Goal: Find specific page/section: Find specific page/section

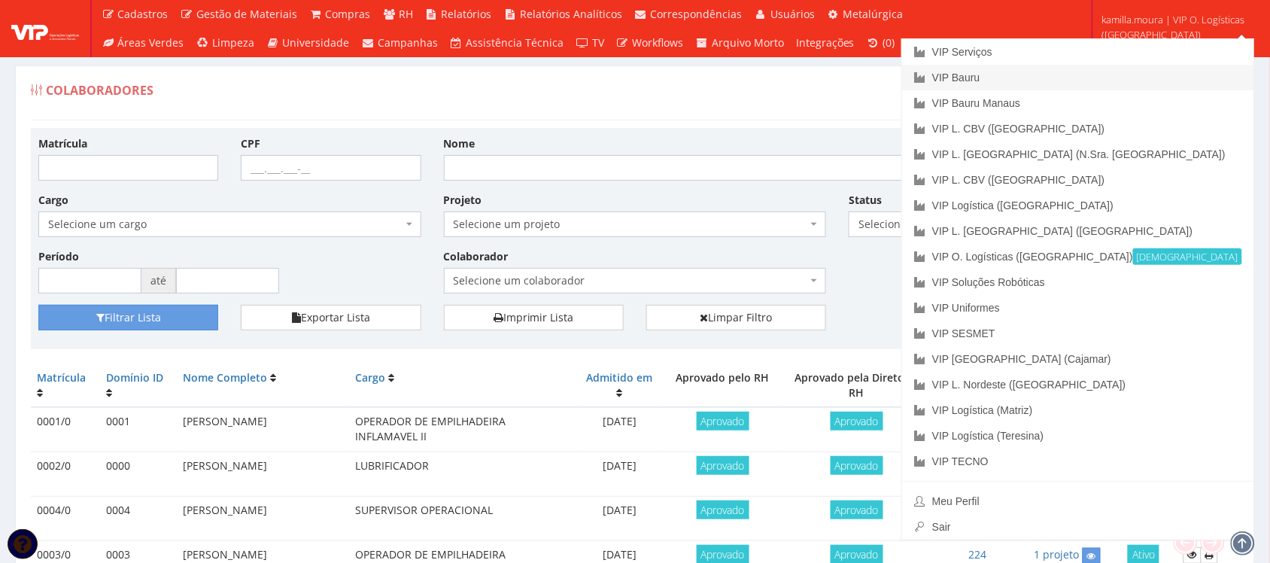
click at [1081, 76] on link "VIP Bauru" at bounding box center [1078, 78] width 352 height 26
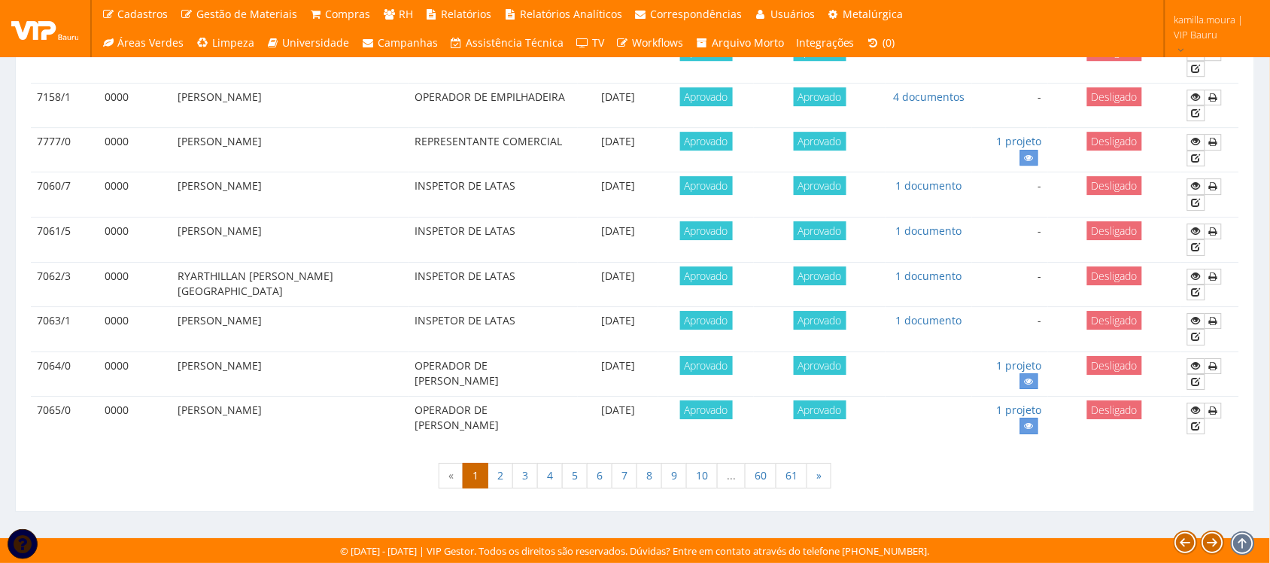
scroll to position [1333, 0]
click at [802, 478] on link "61" at bounding box center [792, 476] width 32 height 26
